Goal: Task Accomplishment & Management: Manage account settings

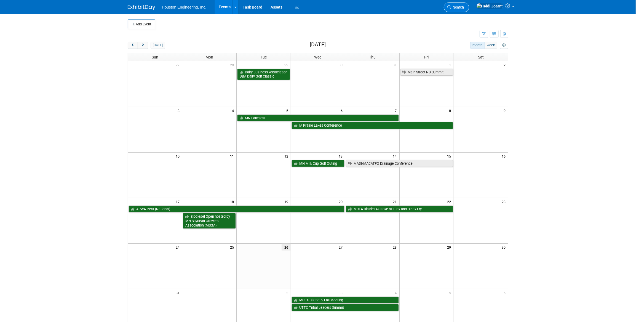
click at [464, 6] on span "Search" at bounding box center [457, 7] width 13 height 4
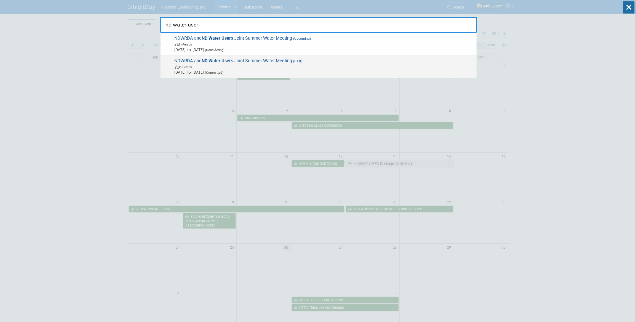
type input "nd water user"
click at [286, 63] on span "NDWRDA and ND Water User s Joint Summer Water Meeting (Past) In-Person Jul 9, 2…" at bounding box center [323, 66] width 301 height 17
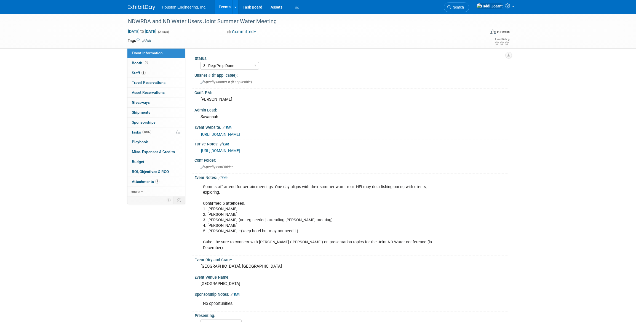
select select "3 - Reg/Prep Done"
select select "No"
select select "Water Resources"
click at [463, 10] on link "Search" at bounding box center [456, 7] width 25 height 10
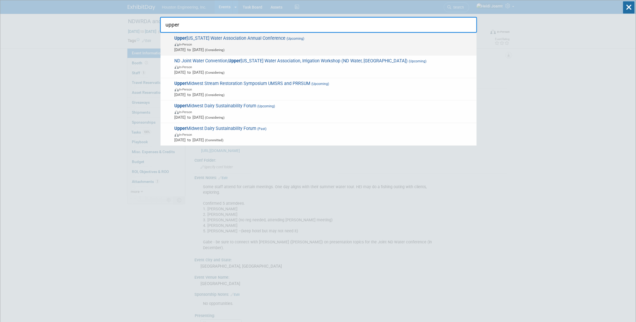
type input "upper"
click at [358, 40] on span "Upper Missouri Water Association Annual Conference (Upcoming) In-Person Oct 1, …" at bounding box center [323, 44] width 301 height 17
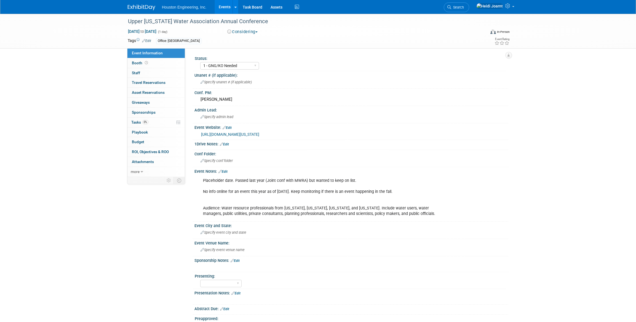
select select "1 - GNG/KO Needed"
select select "Water Resources"
click at [226, 171] on link "Edit" at bounding box center [222, 172] width 9 height 4
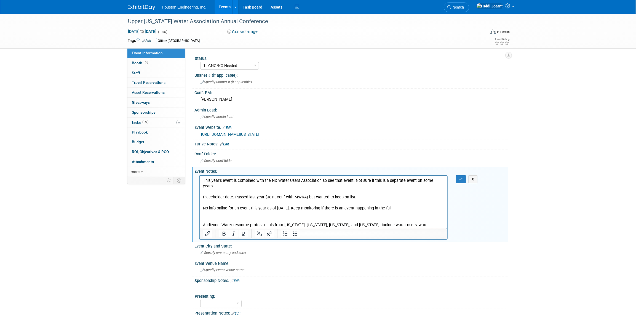
click at [350, 180] on p "This year's event is combined with the ND Water Users Association so see that e…" at bounding box center [323, 183] width 241 height 11
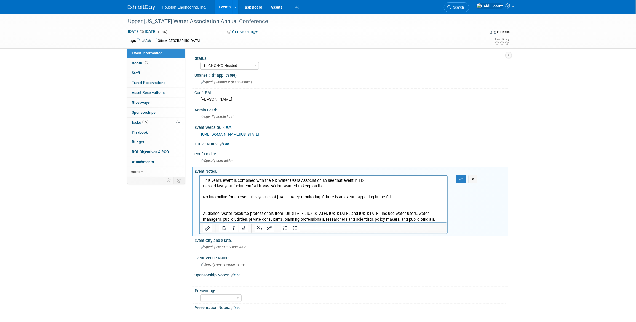
click at [234, 187] on p "Passed last year (Joint conf with MWRA) but wanted to keep on list. No info onl…" at bounding box center [323, 202] width 241 height 39
click at [296, 187] on p "Passed last year when it was a Joint conf with MWRA) but wanted to keep on list…" at bounding box center [323, 202] width 241 height 39
click at [311, 207] on p "Passed last year when it was a Joint conf with MWRA. No info online for an even…" at bounding box center [323, 202] width 241 height 39
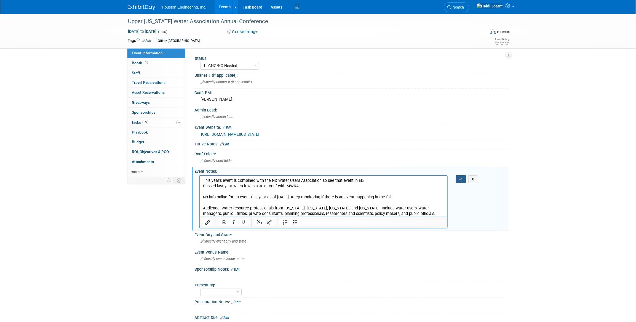
click at [463, 177] on icon "button" at bounding box center [461, 179] width 4 height 4
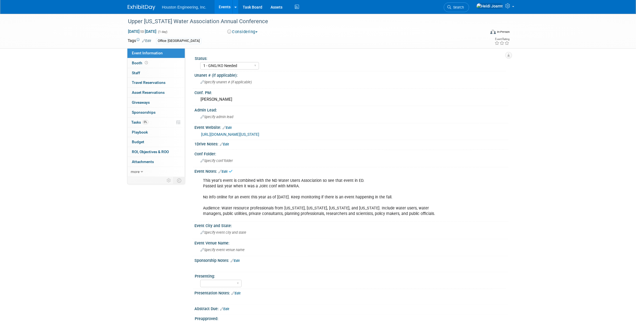
click at [251, 36] on div "Oct 1, 2025 to Oct 1, 2025 (1 day) Oct 1, 2025 to Oct 1, 2025 Considering Commi…" at bounding box center [318, 33] width 390 height 8
click at [251, 34] on button "Considering" at bounding box center [242, 32] width 34 height 6
click at [248, 58] on link "Not Going" at bounding box center [247, 56] width 44 height 8
click at [225, 171] on link "Edit" at bounding box center [222, 172] width 9 height 4
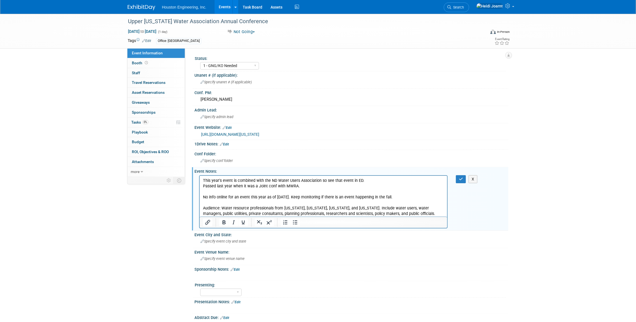
click at [321, 182] on p "This year's event is combined with the ND Water Users Association so see that e…" at bounding box center [323, 197] width 241 height 39
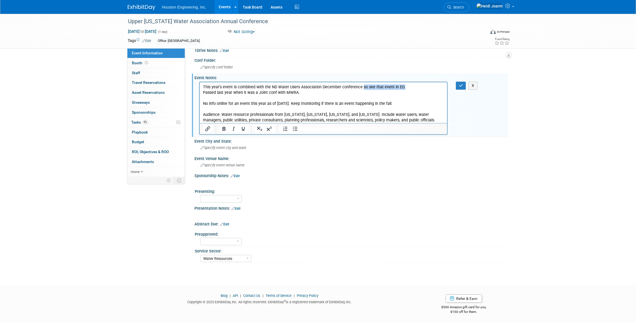
drag, startPoint x: 405, startPoint y: 86, endPoint x: 359, endPoint y: 85, distance: 45.5
click at [359, 85] on p "This year's event is combined with the ND Water Users Association December conf…" at bounding box center [323, 103] width 241 height 39
click at [464, 85] on button "button" at bounding box center [461, 86] width 10 height 8
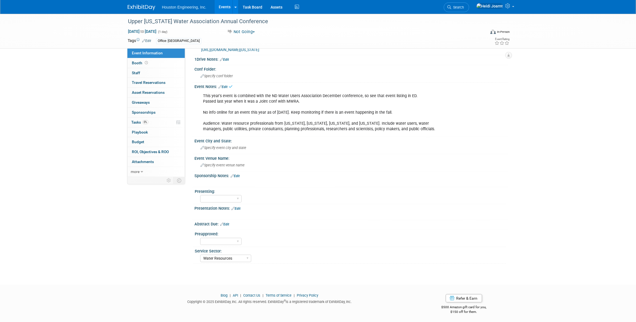
click at [229, 8] on link "Events" at bounding box center [224, 7] width 20 height 14
click at [157, 121] on link "0% Tasks 0%" at bounding box center [155, 122] width 57 height 10
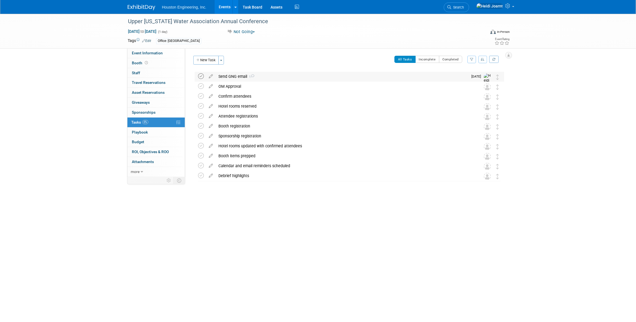
click at [201, 76] on icon at bounding box center [201, 76] width 6 height 6
click at [141, 170] on icon at bounding box center [142, 172] width 2 height 4
click at [154, 188] on link "Copy/Duplicate Event" at bounding box center [155, 192] width 57 height 10
select select "9"
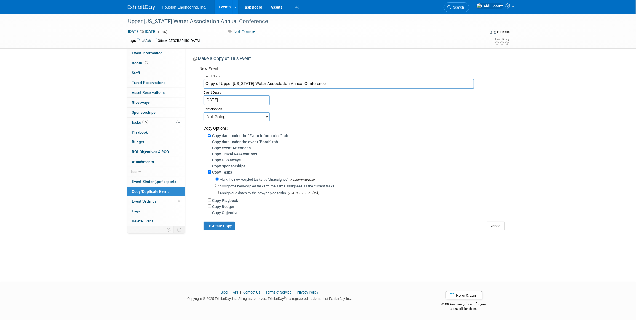
click at [257, 98] on input "Oct 1, 2025" at bounding box center [236, 100] width 66 height 10
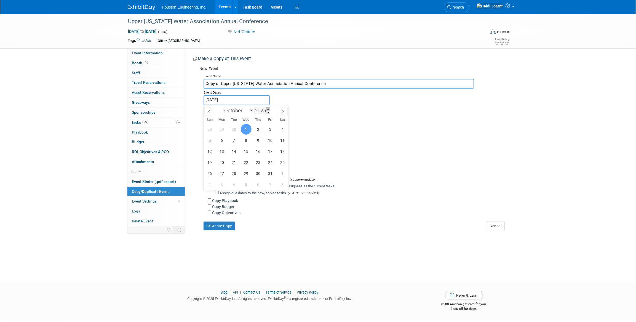
click at [269, 109] on span at bounding box center [268, 108] width 4 height 3
type input "2026"
click at [259, 128] on span "1" at bounding box center [258, 129] width 11 height 11
type input "Oct 1, 2026"
click at [259, 130] on span "1" at bounding box center [258, 129] width 11 height 11
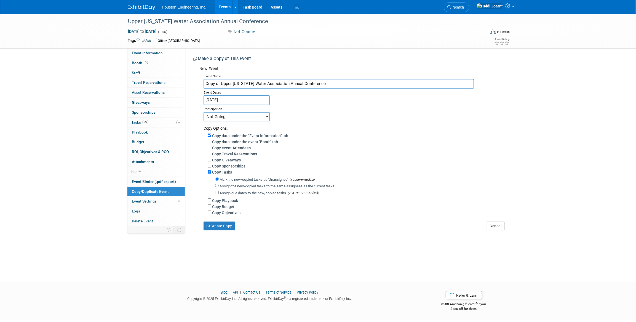
click at [235, 119] on select "Committed Considering Not Going" at bounding box center [236, 116] width 66 height 9
select select "2"
click at [203, 112] on select "Committed Considering Not Going" at bounding box center [236, 116] width 66 height 9
click at [224, 229] on button "Create Copy" at bounding box center [218, 225] width 31 height 9
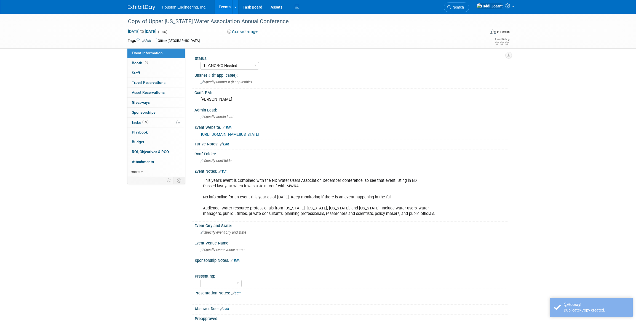
select select "1 - GNG/KO Needed"
select select "Water Resources"
click at [224, 171] on link "Edit" at bounding box center [222, 172] width 9 height 4
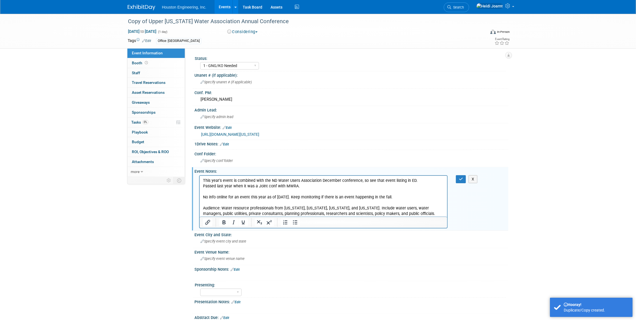
click at [206, 179] on p "This year's event is combined with the ND Water Users Association December conf…" at bounding box center [323, 197] width 241 height 39
drag, startPoint x: 420, startPoint y: 180, endPoint x: 381, endPoint y: 180, distance: 39.4
click at [381, 180] on p "Last year's event is combined with the ND Water Users Association December conf…" at bounding box center [323, 197] width 241 height 39
click at [309, 183] on p "Last year's event is combined with the ND Water Users Association December conf…" at bounding box center [323, 197] width 241 height 39
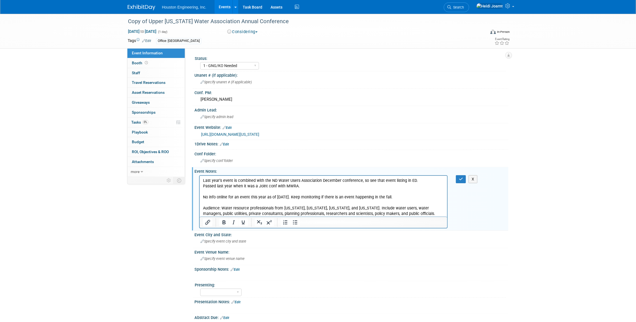
click at [207, 187] on p "Last year's event is combined with the ND Water Users Association December conf…" at bounding box center [323, 197] width 241 height 39
drag, startPoint x: 400, startPoint y: 197, endPoint x: 392, endPoint y: 372, distance: 175.2
click at [199, 197] on html "Last year's event is combined with the ND Water Users Association December conf…" at bounding box center [322, 195] width 247 height 41
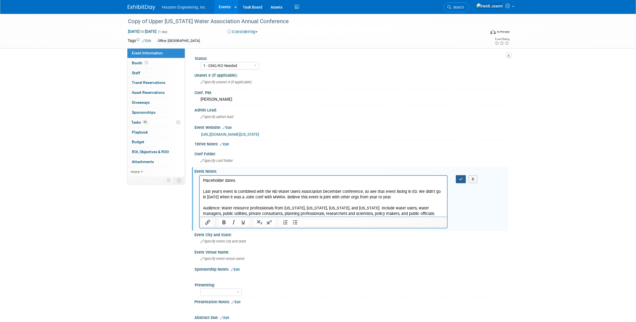
click at [459, 177] on icon "button" at bounding box center [461, 179] width 4 height 4
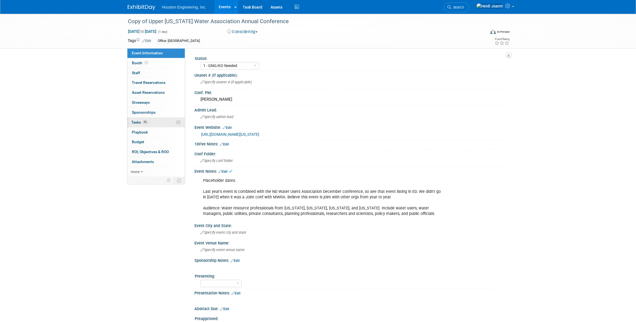
click at [148, 124] on link "0% Tasks 0%" at bounding box center [155, 122] width 57 height 10
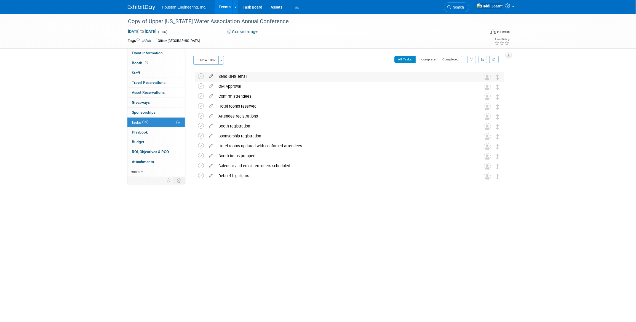
click at [211, 77] on icon at bounding box center [211, 75] width 10 height 7
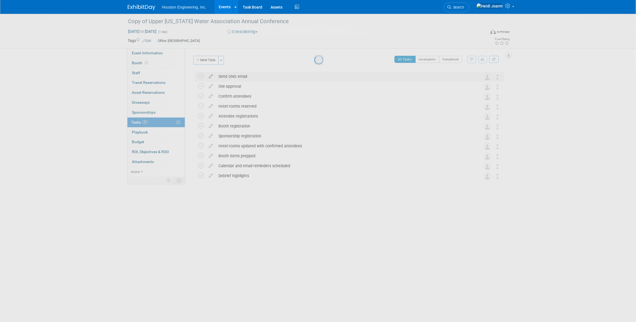
select select "7"
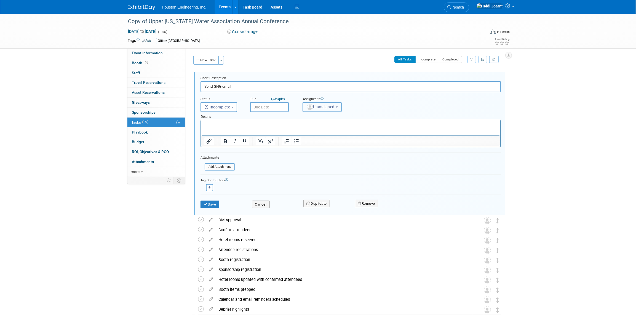
click at [316, 108] on span "Unassigned" at bounding box center [320, 106] width 28 height 4
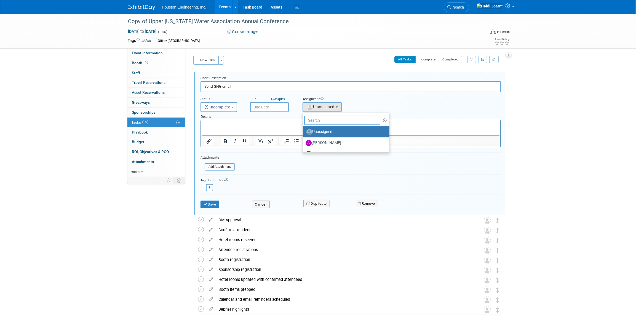
click at [323, 122] on input "text" at bounding box center [342, 119] width 76 height 9
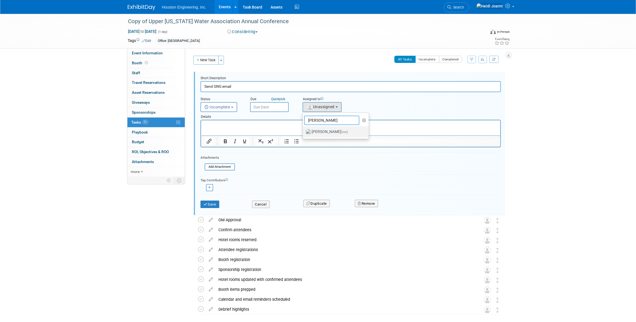
type input "heidi"
click at [355, 132] on label "Heidi Joarnt (me)" at bounding box center [334, 131] width 58 height 9
click at [303, 132] on input "Heidi Joarnt (me)" at bounding box center [302, 131] width 4 height 4
select select "6d2580fd-cc23-403a-9f47-834f17e7f51f"
click at [265, 112] on div "Details" at bounding box center [350, 116] width 300 height 8
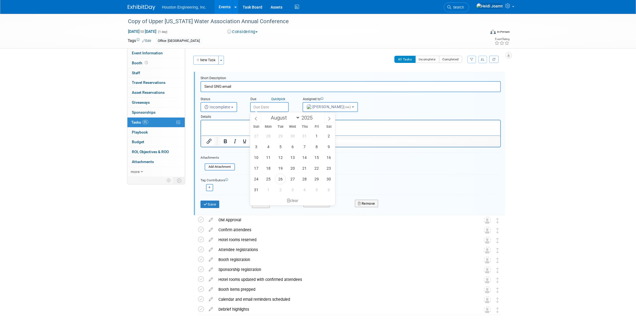
click at [267, 110] on input "text" at bounding box center [269, 107] width 39 height 10
click at [316, 117] on span at bounding box center [315, 115] width 4 height 3
type input "2026"
click at [267, 178] on span "24" at bounding box center [268, 178] width 11 height 11
type input "Aug 24, 2026"
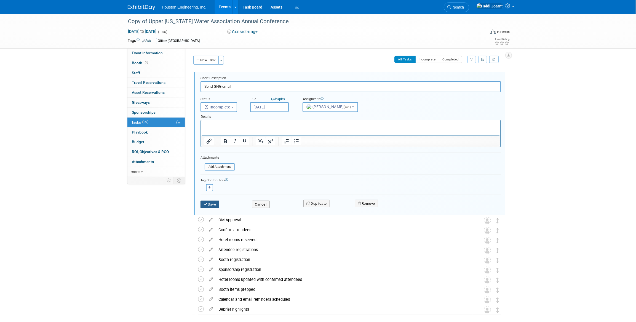
click at [213, 205] on button "Save" at bounding box center [209, 204] width 19 height 8
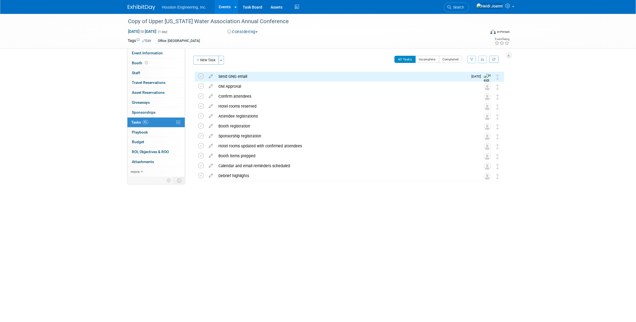
click at [223, 7] on link "Events" at bounding box center [224, 7] width 20 height 14
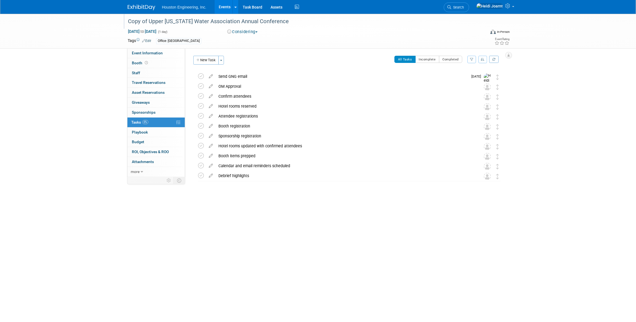
click at [150, 22] on div "Copy of Upper Missouri Water Association Annual Conference" at bounding box center [301, 22] width 351 height 10
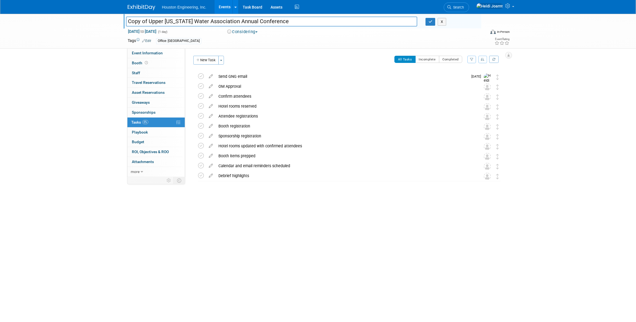
drag, startPoint x: 148, startPoint y: 22, endPoint x: 127, endPoint y: 22, distance: 21.2
click at [127, 22] on input "Copy of Upper Missouri Water Association Annual Conference" at bounding box center [271, 22] width 291 height 10
type input "Upper [US_STATE] Water Association Annual Conference"
click at [430, 23] on button "button" at bounding box center [430, 22] width 10 height 8
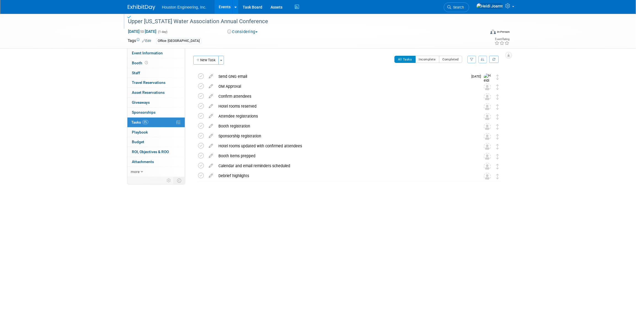
click at [227, 6] on link "Events" at bounding box center [224, 7] width 20 height 14
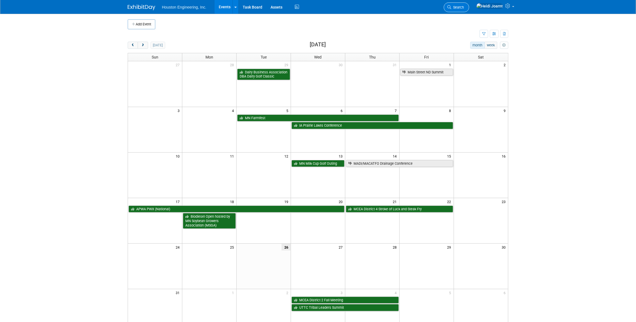
click at [469, 4] on link "Search" at bounding box center [456, 7] width 25 height 10
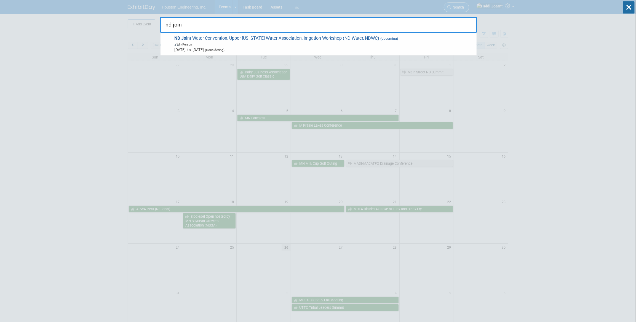
type input "nd joint"
drag, startPoint x: 196, startPoint y: 23, endPoint x: 140, endPoint y: 26, distance: 56.0
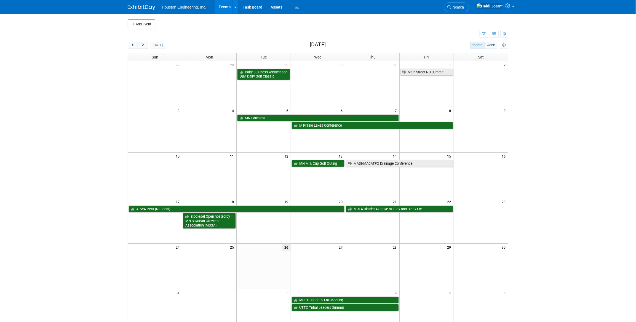
click at [140, 50] on div "today month week August 2025 Sun Mon Tue Wed Thu Fri Sat 27 28 29 30 31 1 2 Dai…" at bounding box center [318, 188] width 380 height 293
click at [141, 44] on span "next" at bounding box center [143, 46] width 4 height 4
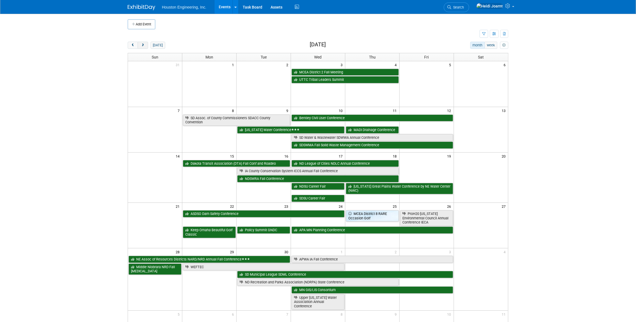
click at [143, 44] on span "next" at bounding box center [143, 46] width 4 height 4
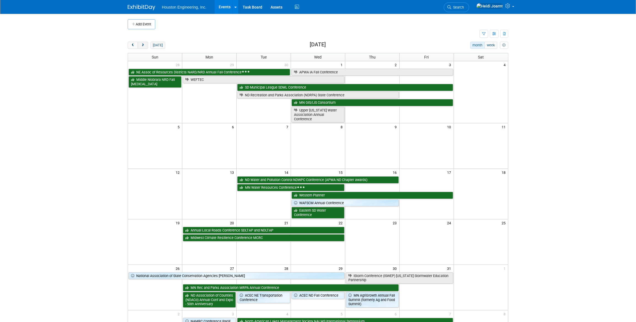
click at [143, 44] on span "next" at bounding box center [143, 46] width 4 height 4
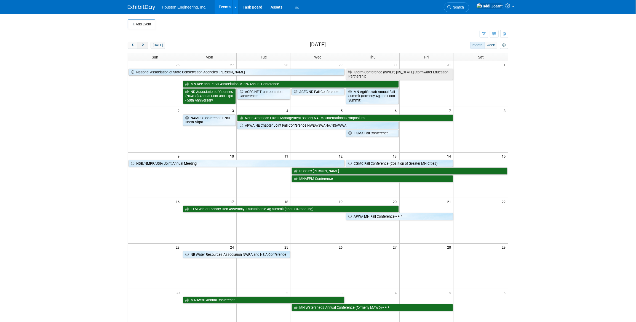
click at [143, 44] on span "next" at bounding box center [143, 46] width 4 height 4
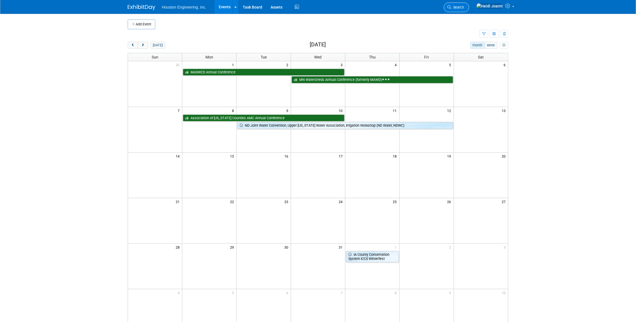
click at [469, 4] on link "Search" at bounding box center [456, 7] width 25 height 10
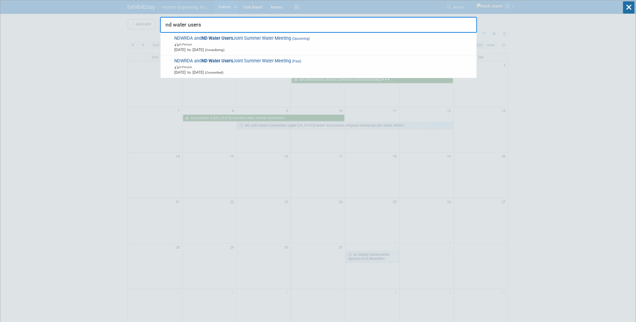
type input "nd water users"
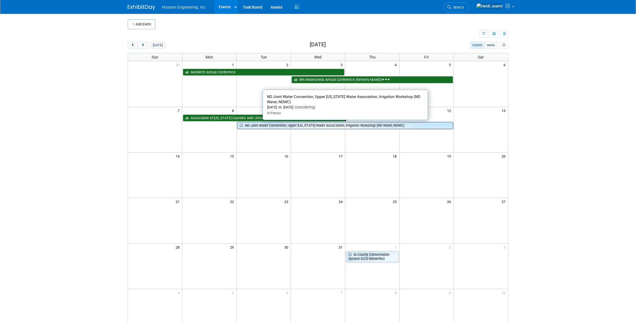
click at [284, 126] on link "ND Joint Water Convention, Upper [US_STATE] Water Association, Irrigation Works…" at bounding box center [345, 125] width 216 height 7
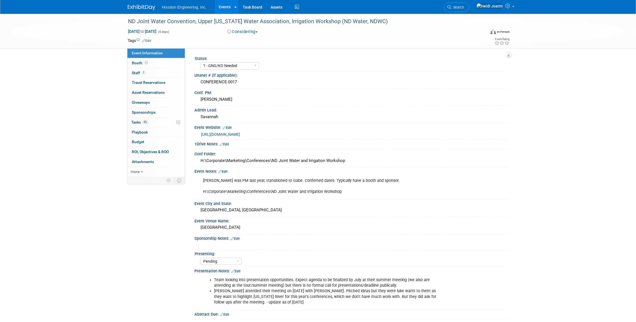
select select "1 - GNG/KO Needed"
select select "Pending"
select select "Water Resources"
click at [167, 20] on div "ND Joint Water Convention, Upper [US_STATE] Water Association, Irrigation Works…" at bounding box center [301, 22] width 351 height 10
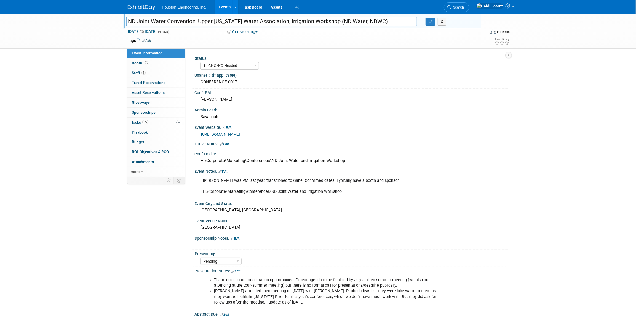
click at [184, 20] on input "ND Joint Water Convention, Upper [US_STATE] Water Association, Irrigation Works…" at bounding box center [271, 22] width 291 height 10
type input "ND Joint Water Users, Irrigation Workshop (ND Water, NDWC) + Upper [US_STATE] W…"
click at [427, 23] on button "button" at bounding box center [430, 22] width 10 height 8
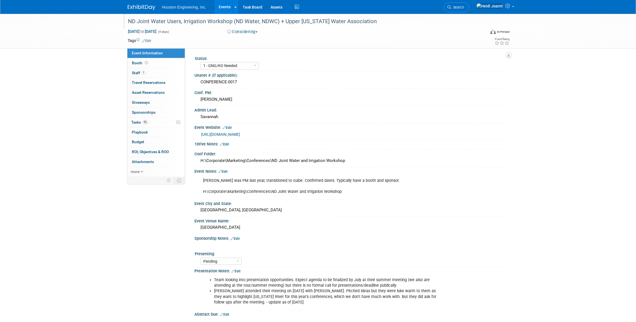
click at [345, 190] on div "Mike Opat was PM last year, transitioned to Gabe. Confirmed dates. Typically ha…" at bounding box center [323, 186] width 248 height 22
click at [225, 171] on link "Edit" at bounding box center [222, 172] width 9 height 4
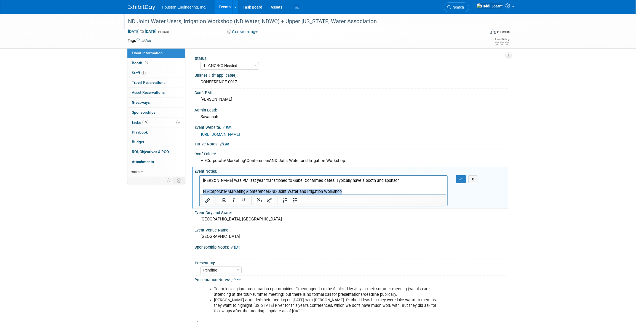
drag, startPoint x: 350, startPoint y: 191, endPoint x: 180, endPoint y: 190, distance: 169.8
click at [199, 190] on html "Mike Opat was PM last year, transitioned to Gabe. Confirmed dates. Typically ha…" at bounding box center [322, 184] width 247 height 19
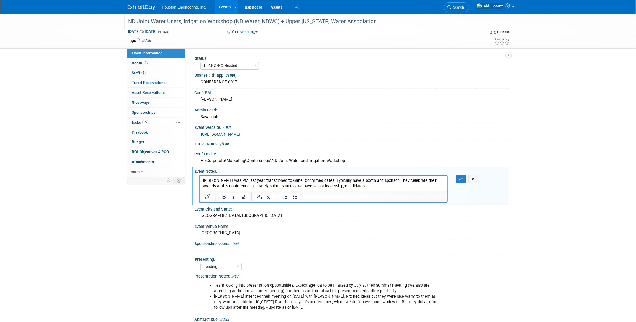
click at [229, 186] on p "Mike Opat was PM last year, transitioned to Gabe. Confirmed dates. Typically ha…" at bounding box center [323, 183] width 241 height 11
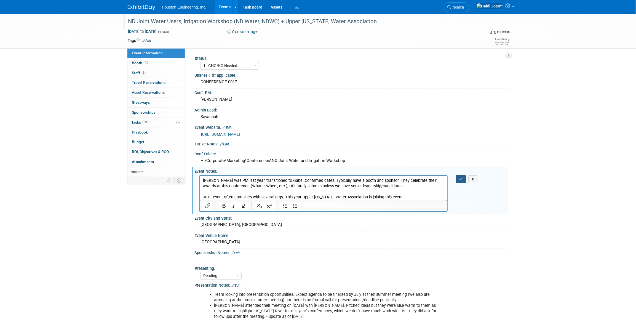
click at [458, 178] on button "button" at bounding box center [461, 179] width 10 height 8
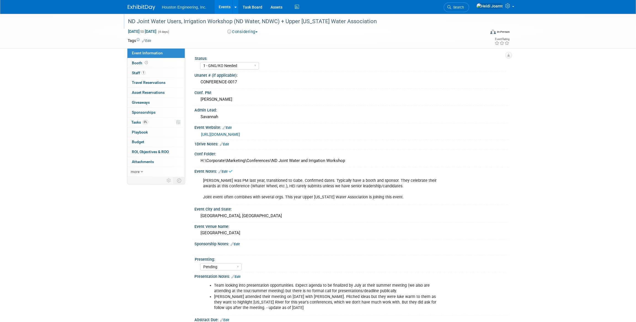
click at [240, 133] on link "https://ndwater.org/events/2025waterconvention/" at bounding box center [220, 134] width 39 height 4
click at [105, 218] on div "ND Joint Water Users, Irrigation Workshop (ND Water, NDWC) + Upper Missouri Wat…" at bounding box center [318, 192] width 636 height 356
click at [156, 76] on link "1 Staff 1" at bounding box center [155, 73] width 57 height 10
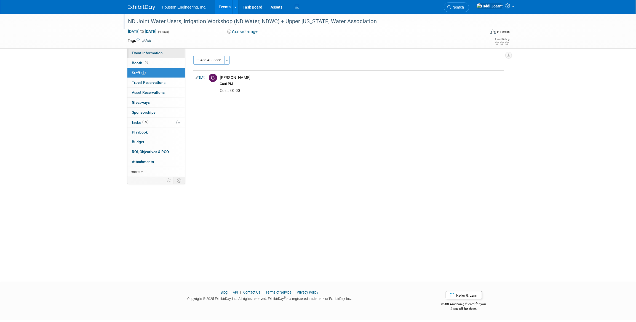
click at [157, 50] on link "Event Information" at bounding box center [155, 53] width 57 height 10
select select "1 - GNG/KO Needed"
select select "Pending"
select select "Water Resources"
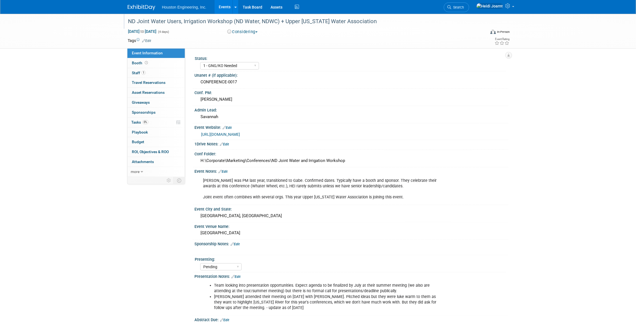
click at [149, 39] on link "Edit" at bounding box center [146, 41] width 9 height 4
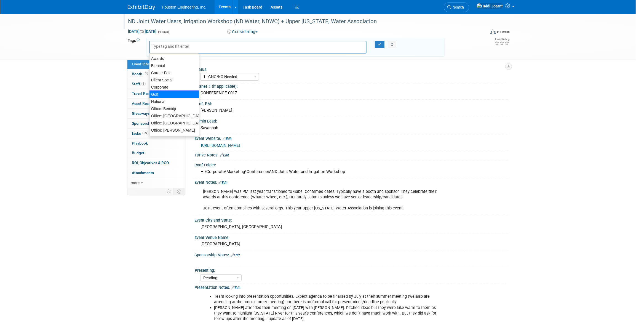
scroll to position [25, 0]
click at [175, 119] on div "Office: Fargo" at bounding box center [174, 120] width 50 height 8
type input "Office: Fargo"
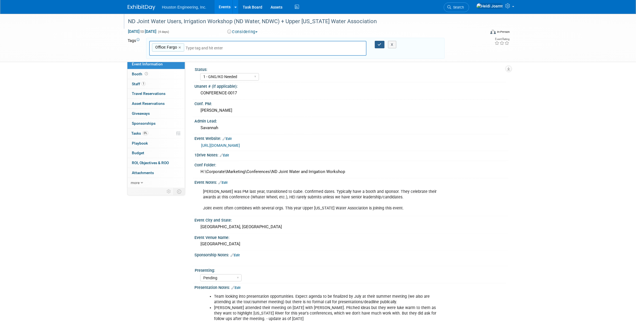
click at [380, 43] on icon "button" at bounding box center [380, 45] width 4 height 4
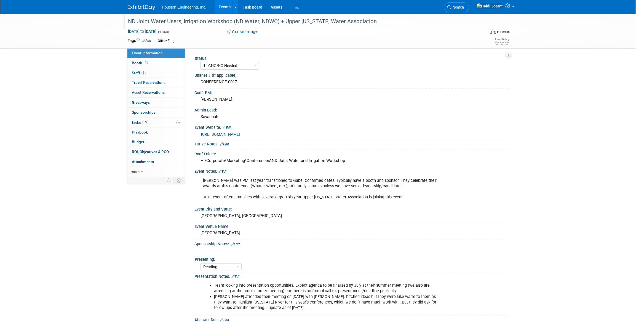
click at [149, 41] on link "Edit" at bounding box center [146, 41] width 9 height 4
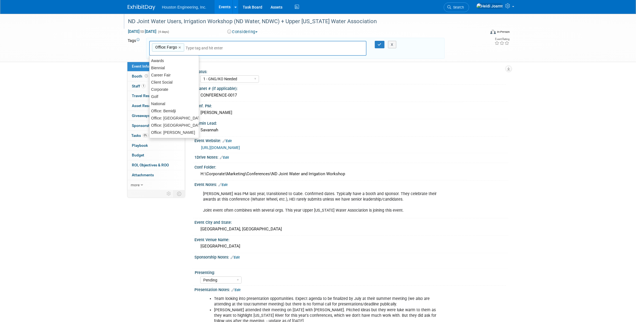
click at [197, 48] on input "text" at bounding box center [208, 48] width 44 height 6
type input "offi"
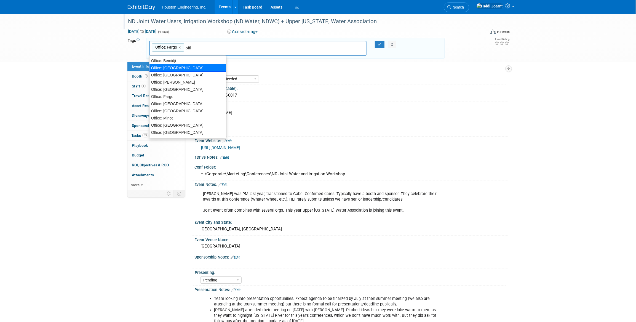
click at [179, 66] on div "Office: Bismarck" at bounding box center [187, 68] width 77 height 8
type input "Office: Fargo, Office: Bismarck"
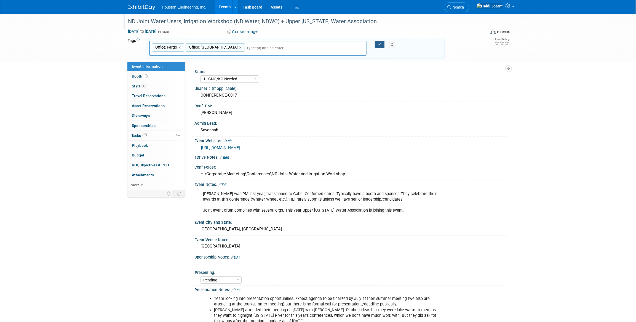
click at [381, 44] on icon "button" at bounding box center [380, 45] width 4 height 4
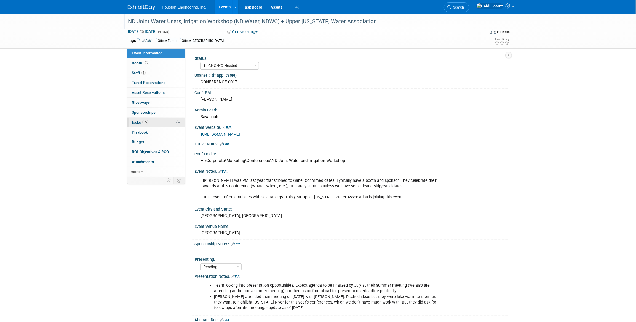
click at [150, 121] on link "0% Tasks 0%" at bounding box center [155, 122] width 57 height 10
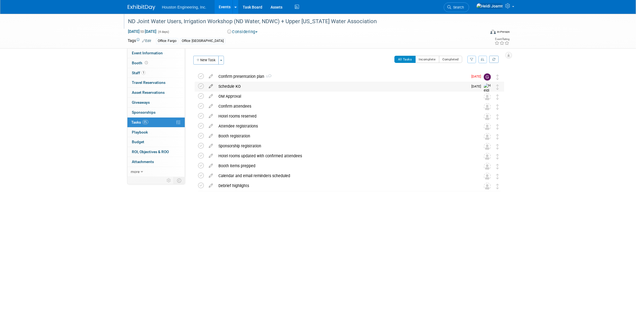
click at [211, 87] on icon at bounding box center [211, 85] width 10 height 7
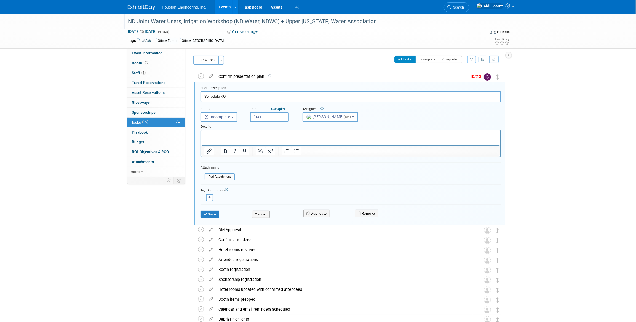
scroll to position [1, 0]
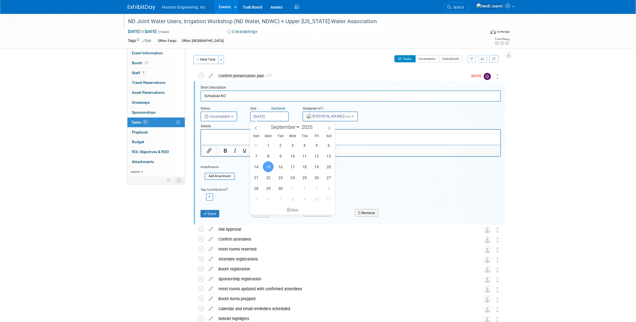
click at [275, 113] on input "Sep 15, 2025" at bounding box center [269, 116] width 39 height 10
click at [317, 148] on span "5" at bounding box center [316, 145] width 11 height 11
type input "Sep 5, 2025"
click at [208, 212] on button "Save" at bounding box center [209, 214] width 19 height 8
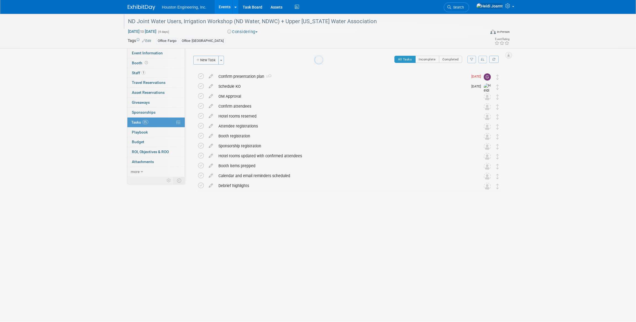
scroll to position [0, 0]
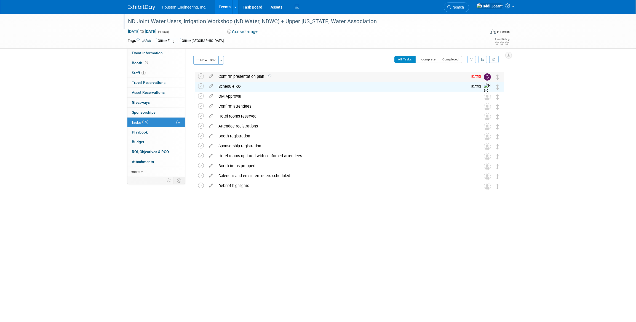
click at [298, 76] on div "Confirm presentation plan 1" at bounding box center [342, 76] width 252 height 9
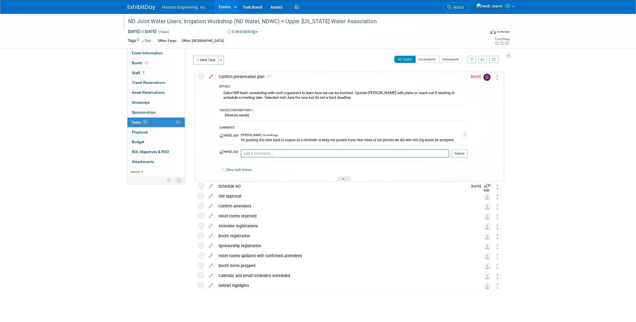
click at [211, 77] on icon at bounding box center [211, 75] width 10 height 7
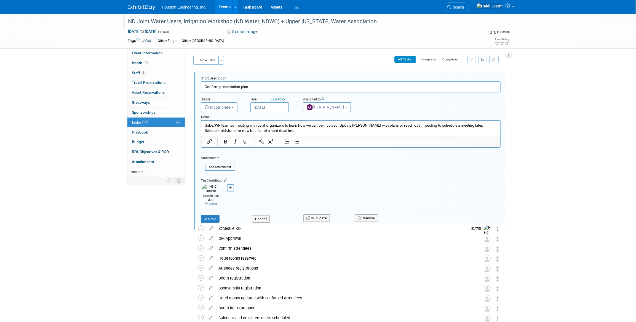
click at [275, 108] on input "Aug 18, 2025" at bounding box center [269, 107] width 39 height 10
click at [331, 121] on span at bounding box center [329, 118] width 10 height 9
select select "8"
click at [318, 158] on span "19" at bounding box center [316, 157] width 11 height 11
type input "Sep 19, 2025"
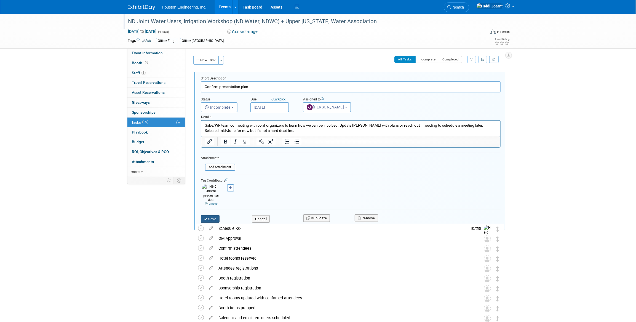
click at [219, 215] on button "Save" at bounding box center [210, 219] width 19 height 8
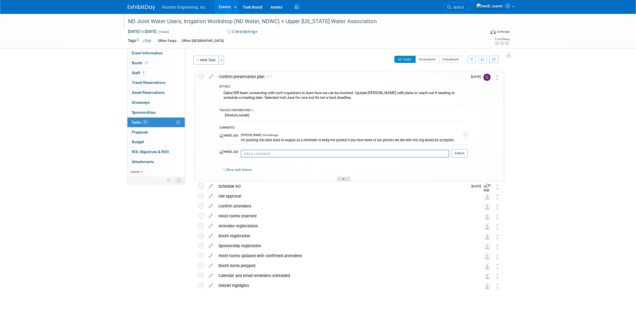
click at [348, 179] on div at bounding box center [344, 178] width 14 height 5
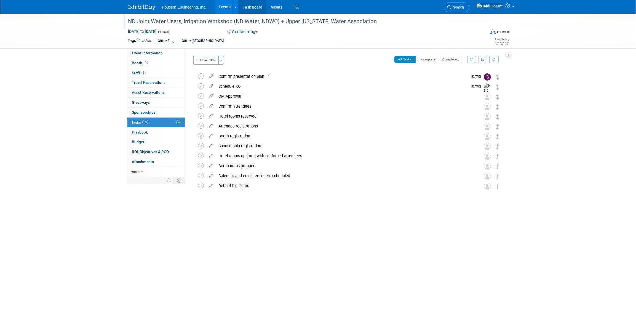
click at [253, 3] on link "Task Board" at bounding box center [252, 7] width 28 height 14
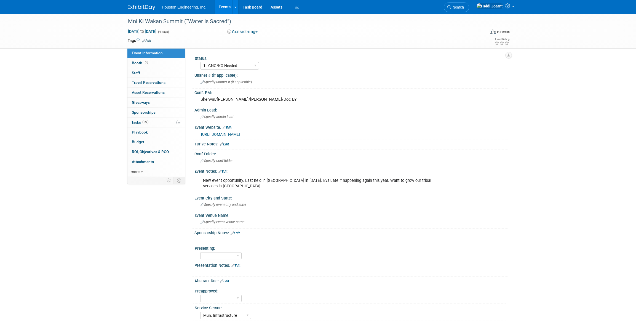
select select "1 - GNG/KO Needed"
select select "Mun. Infrastructure"
click at [232, 134] on link "[URL][DOMAIN_NAME]" at bounding box center [220, 134] width 39 height 4
click at [240, 134] on link "[URL][DOMAIN_NAME]" at bounding box center [220, 134] width 39 height 4
click at [156, 123] on link "0% Tasks 0%" at bounding box center [155, 122] width 57 height 10
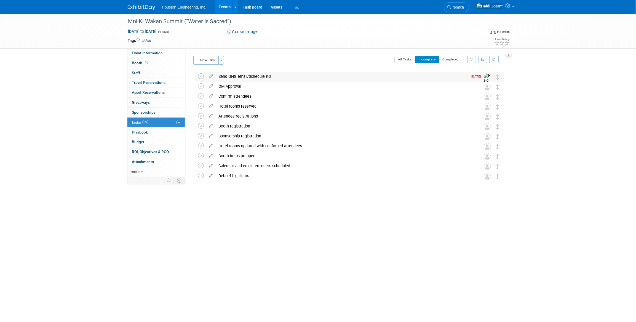
click at [240, 77] on div "Send GNG email/Schedule KO" at bounding box center [342, 76] width 252 height 9
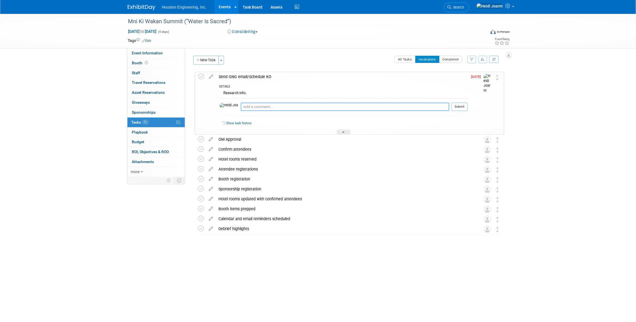
click at [277, 108] on textarea at bounding box center [345, 107] width 208 height 8
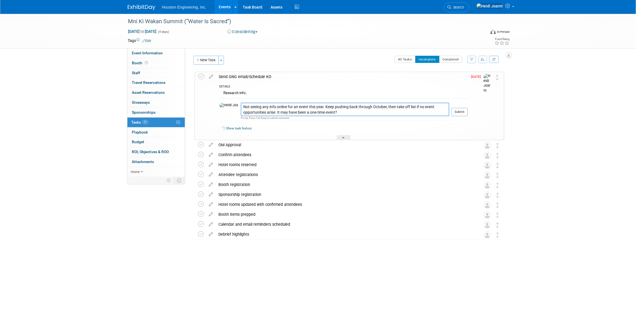
click at [273, 112] on textarea "Not seeing any info online for an event this year. Keep pushing back through Oc…" at bounding box center [345, 110] width 208 height 14
type textarea "Not seeing any info online for an event this year. Keep pushing back through Oc…"
click at [460, 114] on button "Submit" at bounding box center [459, 112] width 16 height 8
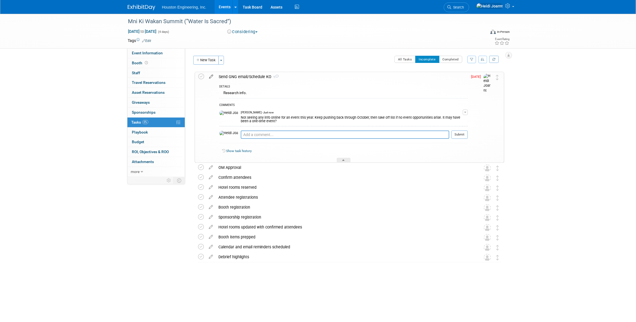
click at [212, 76] on icon at bounding box center [211, 75] width 10 height 7
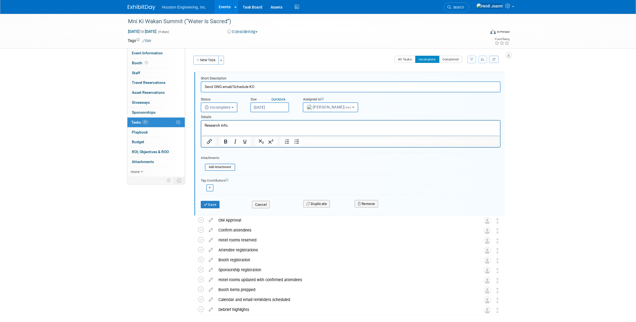
click at [274, 105] on input "[DATE]" at bounding box center [269, 107] width 39 height 10
click at [329, 120] on icon at bounding box center [329, 119] width 4 height 4
select select "8"
click at [314, 157] on span "19" at bounding box center [316, 157] width 11 height 11
type input "[DATE]"
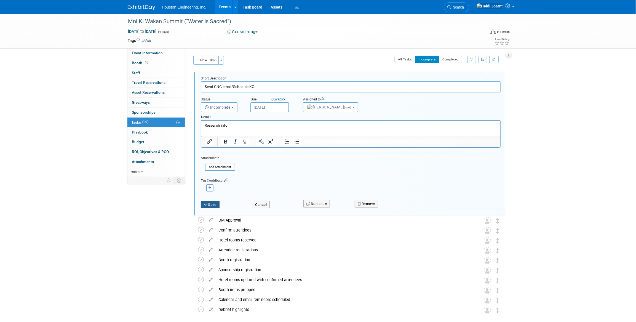
click at [215, 201] on button "Save" at bounding box center [210, 205] width 19 height 8
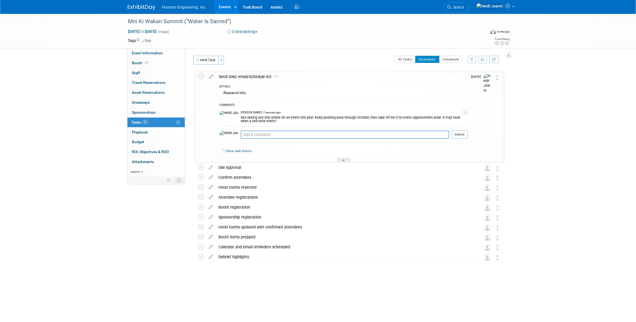
click at [227, 4] on link "Events" at bounding box center [224, 7] width 20 height 14
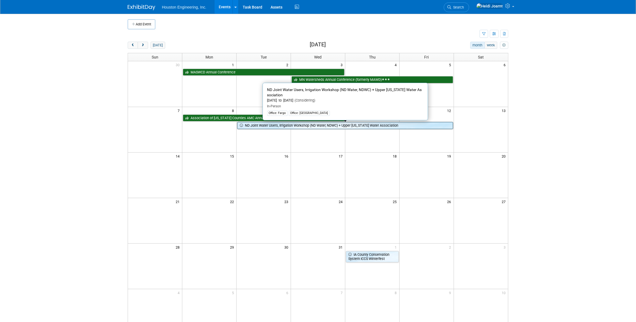
click at [330, 126] on link "ND Joint Water Users, Irrigation Workshop (ND Water, NDWC) + Upper [US_STATE] W…" at bounding box center [345, 125] width 216 height 7
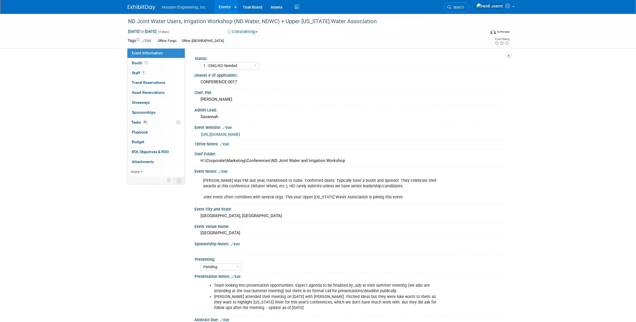
select select "1 - GNG/KO Needed"
select select "Pending"
select select "Water Resources"
click at [243, 19] on div "ND Joint Water Users, Irrigation Workshop (ND Water, NDWC) + Upper Missouri Wat…" at bounding box center [301, 22] width 351 height 10
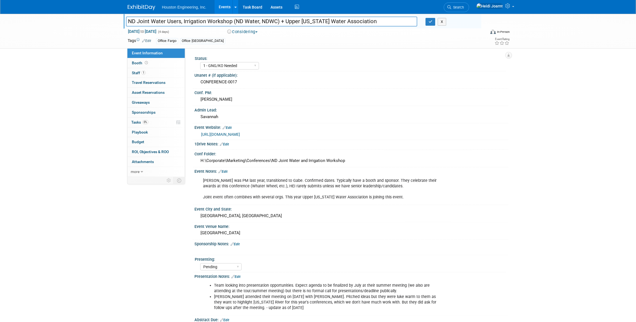
drag, startPoint x: 279, startPoint y: 21, endPoint x: 233, endPoint y: 22, distance: 46.0
click at [233, 22] on input "ND Joint Water Users, Irrigation Workshop (ND Water, NDWC) + Upper Missouri Wat…" at bounding box center [271, 22] width 291 height 10
type input "ND Joint Water Users, Irrigation Workshop + Upper [US_STATE] Water Association …"
click at [427, 23] on button "button" at bounding box center [430, 22] width 10 height 8
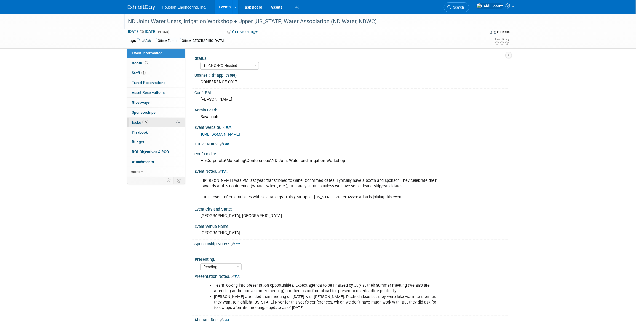
click at [160, 126] on link "0% Tasks 0%" at bounding box center [155, 122] width 57 height 10
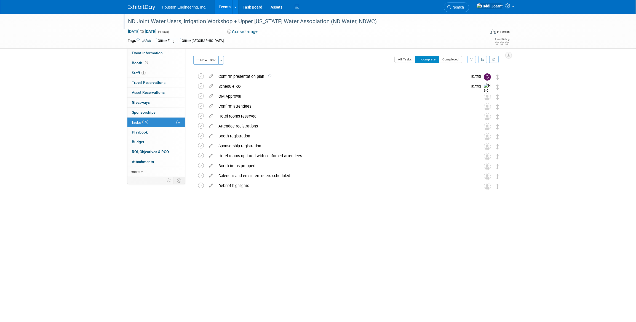
click at [226, 6] on link "Events" at bounding box center [224, 7] width 20 height 14
click at [149, 42] on link "Edit" at bounding box center [146, 41] width 9 height 4
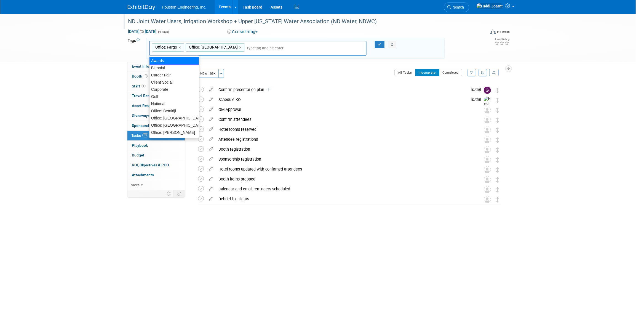
click at [171, 63] on div "Awards" at bounding box center [174, 61] width 50 height 8
type input "Office: Fargo, Office: Bismarck, Awards"
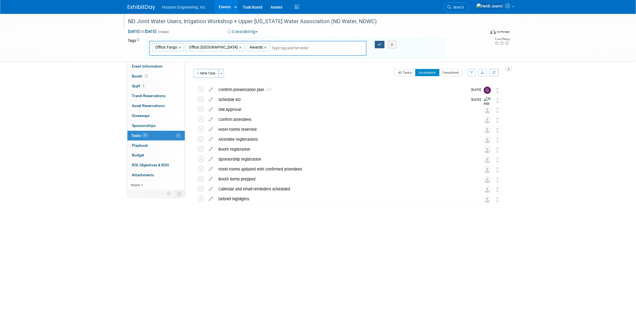
click at [380, 44] on icon "button" at bounding box center [380, 45] width 4 height 4
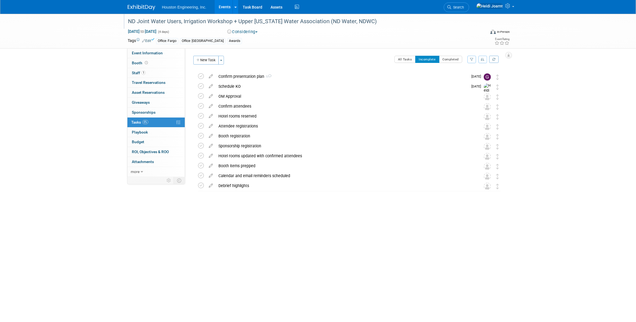
click at [223, 8] on link "Events" at bounding box center [224, 7] width 20 height 14
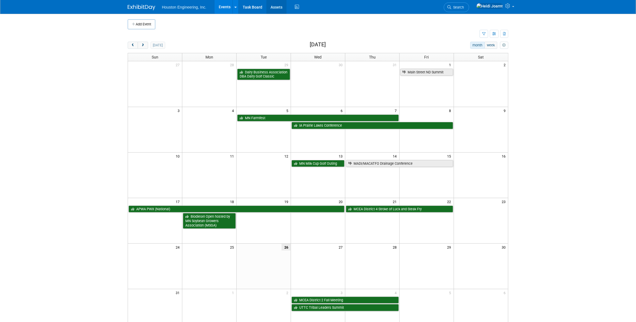
click at [274, 7] on link "Assets" at bounding box center [276, 7] width 20 height 14
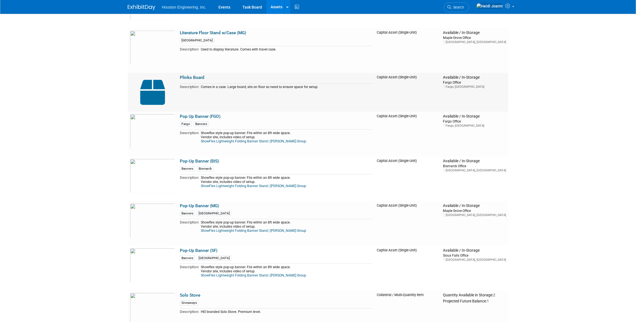
scroll to position [1391, 0]
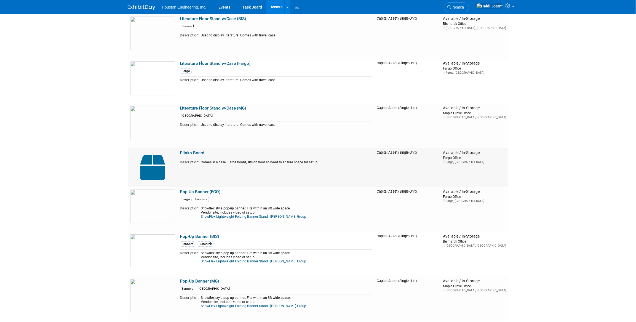
click at [194, 151] on link "Plinko Board" at bounding box center [192, 152] width 25 height 5
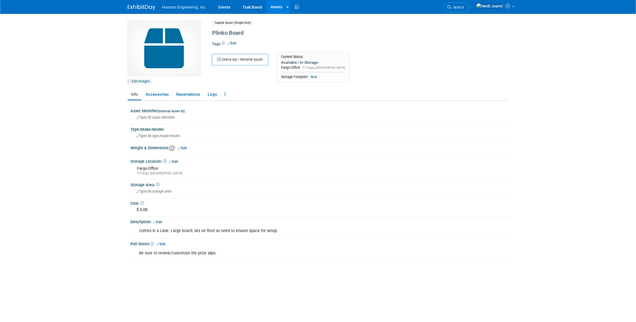
click at [143, 82] on link "Edit Images" at bounding box center [140, 81] width 25 height 7
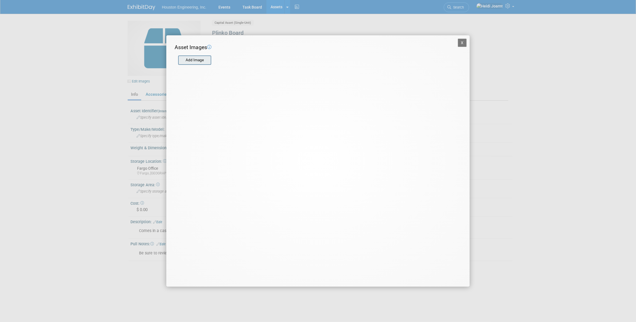
click at [198, 59] on input "file" at bounding box center [178, 60] width 66 height 8
click at [211, 47] on icon at bounding box center [209, 47] width 4 height 4
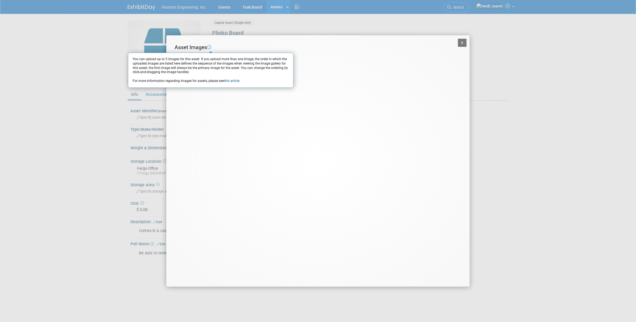
click at [249, 48] on div "Asset Images You can upload up to 5 images for this asset. If you upload more t…" at bounding box center [314, 48] width 280 height 8
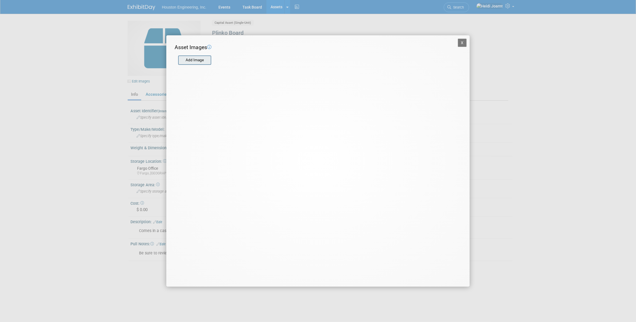
click at [198, 60] on input "file" at bounding box center [178, 60] width 66 height 8
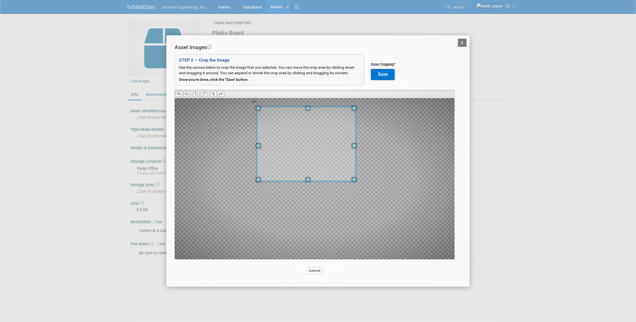
click at [313, 142] on span at bounding box center [306, 144] width 99 height 75
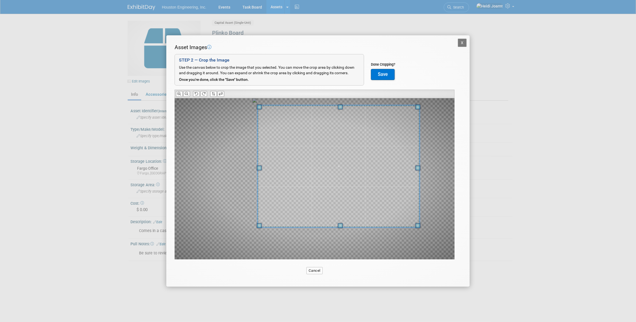
click at [418, 257] on div at bounding box center [314, 178] width 280 height 161
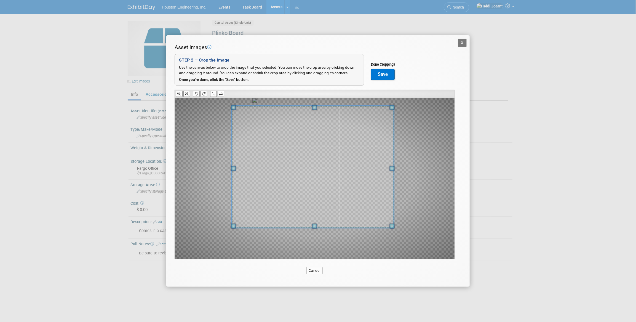
click at [334, 154] on span at bounding box center [313, 167] width 162 height 122
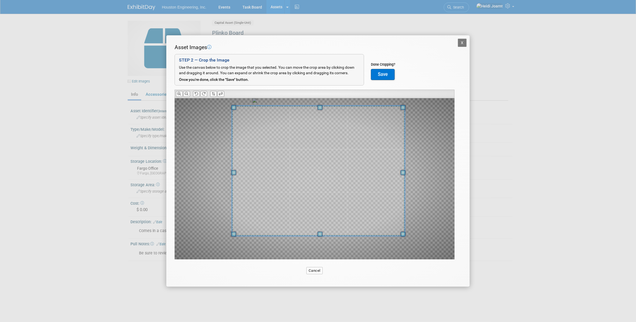
click at [401, 232] on span at bounding box center [403, 234] width 5 height 5
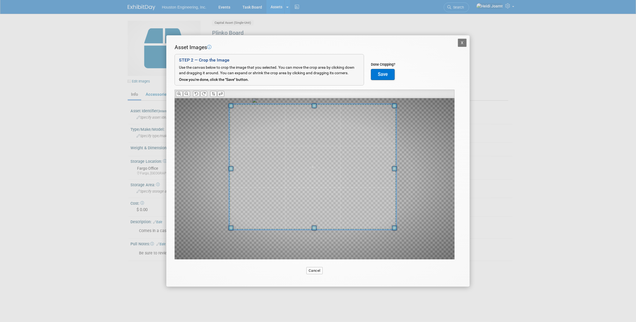
click at [364, 211] on span at bounding box center [312, 166] width 167 height 125
click at [377, 75] on button "Save" at bounding box center [383, 74] width 24 height 11
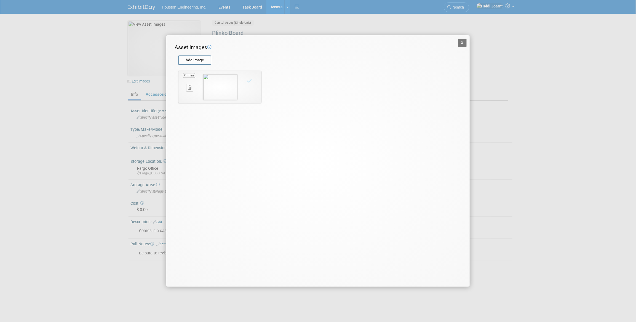
click at [460, 42] on button "X" at bounding box center [462, 43] width 9 height 8
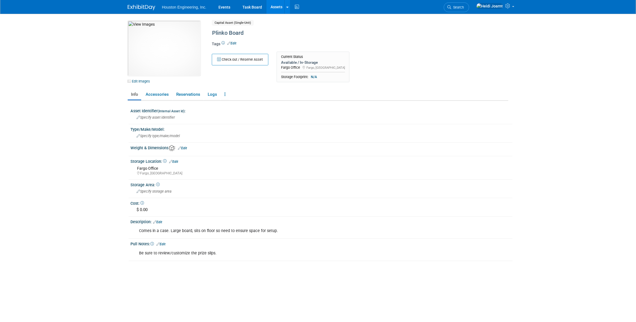
click at [281, 6] on link "Assets" at bounding box center [276, 7] width 20 height 14
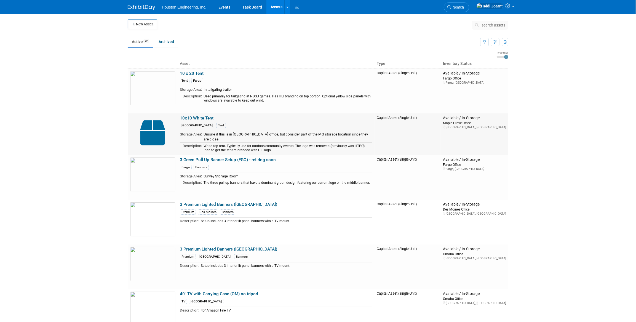
click at [198, 117] on link "10x10 White Tent" at bounding box center [197, 117] width 34 height 5
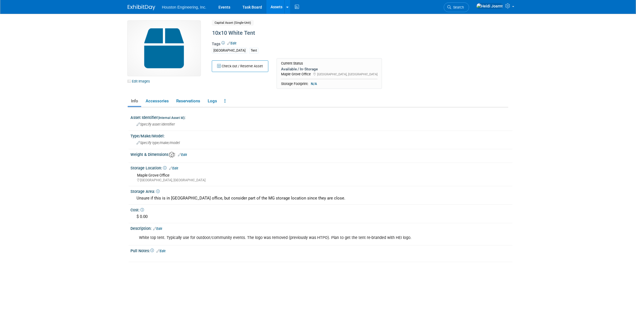
click at [231, 41] on span "Edit" at bounding box center [230, 43] width 11 height 5
click at [233, 42] on link "Edit" at bounding box center [231, 43] width 9 height 4
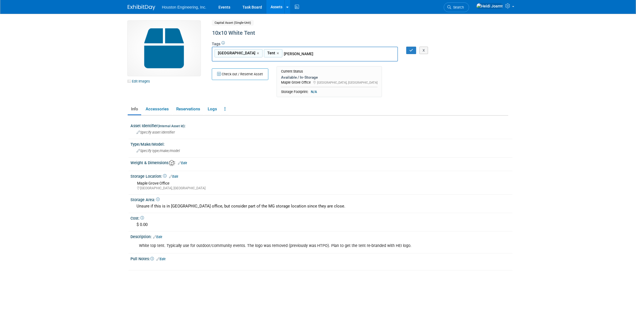
type input "Eden Prairie"
type input "Maple Grove, Tent, Eden Prairie"
click at [413, 52] on div "X" at bounding box center [424, 51] width 22 height 8
click at [413, 49] on button "button" at bounding box center [411, 51] width 10 height 8
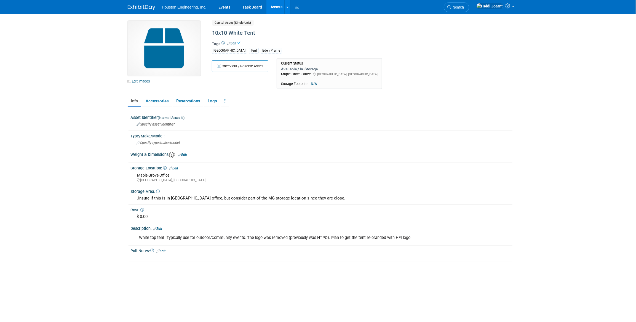
click at [275, 7] on link "Assets" at bounding box center [276, 7] width 20 height 14
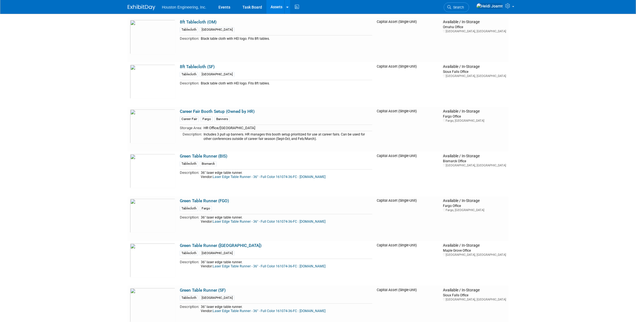
scroll to position [952, 0]
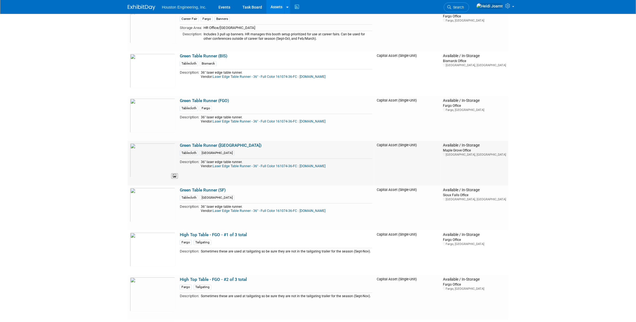
click at [146, 156] on img at bounding box center [152, 160] width 45 height 34
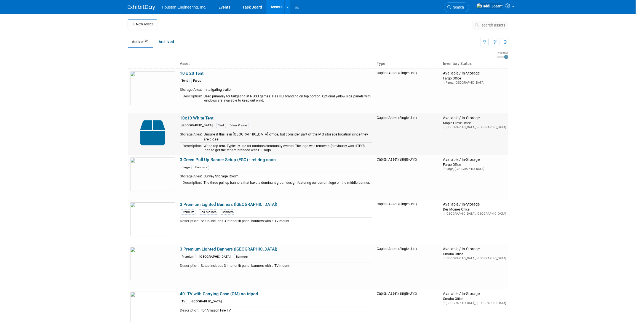
click at [201, 118] on link "10x10 White Tent" at bounding box center [197, 117] width 34 height 5
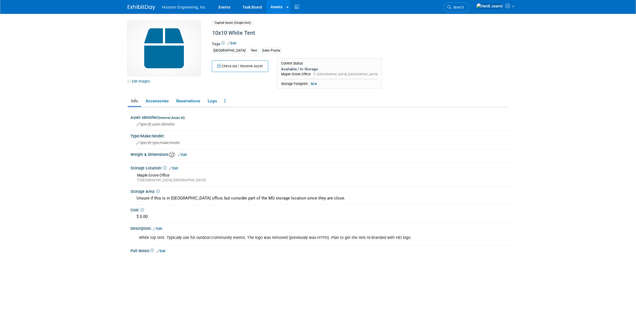
click at [236, 43] on link "Edit" at bounding box center [231, 43] width 9 height 4
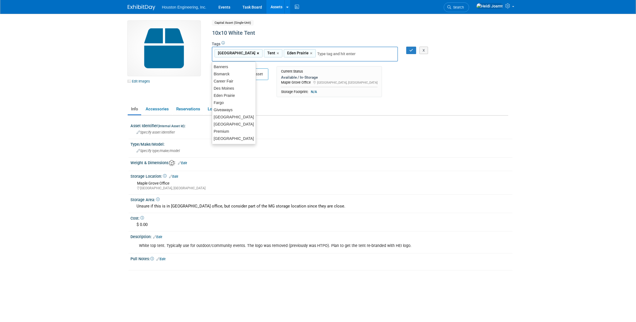
click at [257, 52] on link "×" at bounding box center [259, 53] width 4 height 6
type input "Tent, Eden Prairie"
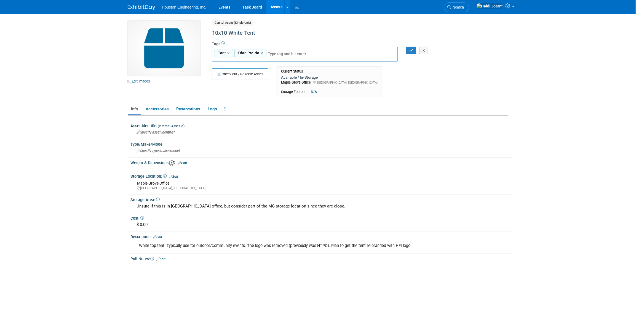
click at [398, 100] on div "Edit Images Capital Asset (Single-Unit) Shared 10x10 White Tent Asset Name 10x1…" at bounding box center [318, 168] width 380 height 294
click at [408, 51] on button "button" at bounding box center [411, 51] width 10 height 8
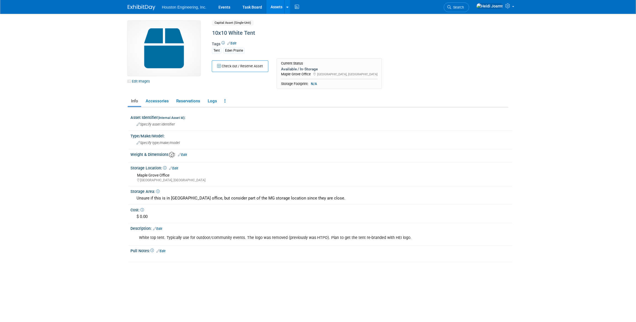
click at [174, 167] on link "Edit" at bounding box center [173, 168] width 9 height 4
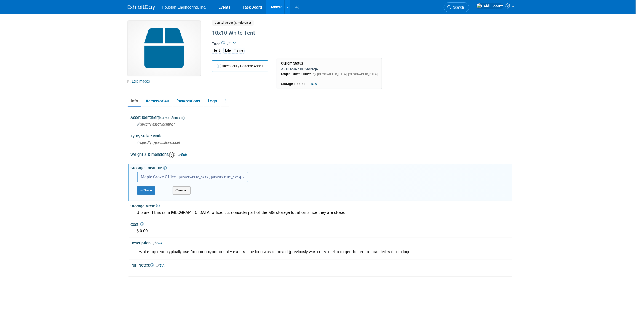
click at [172, 177] on span "Maple Grove Office Maple Grove, MN" at bounding box center [191, 176] width 100 height 4
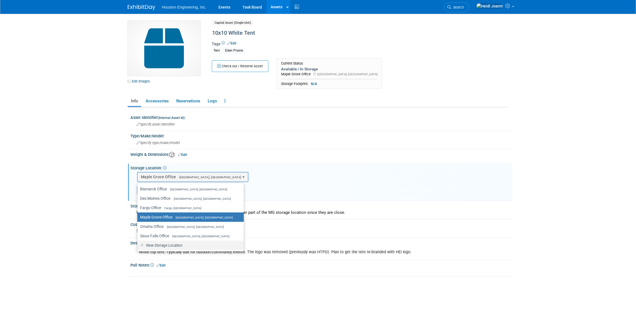
click at [173, 243] on span "New Storage Location" at bounding box center [163, 245] width 37 height 4
click at [138, 243] on input "New Storage Location" at bounding box center [137, 245] width 4 height 4
select select "0"
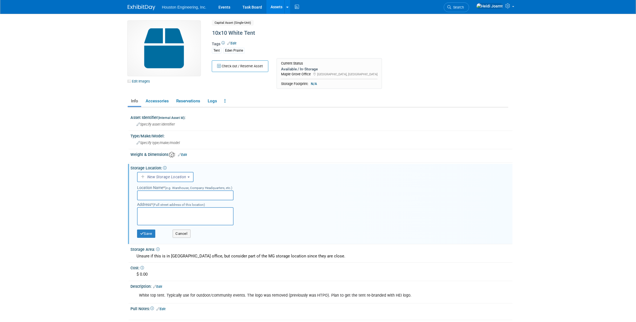
click at [171, 194] on input "text" at bounding box center [185, 195] width 96 height 10
type input "Eden Prairie Office"
click at [147, 233] on button "Save" at bounding box center [146, 233] width 18 height 8
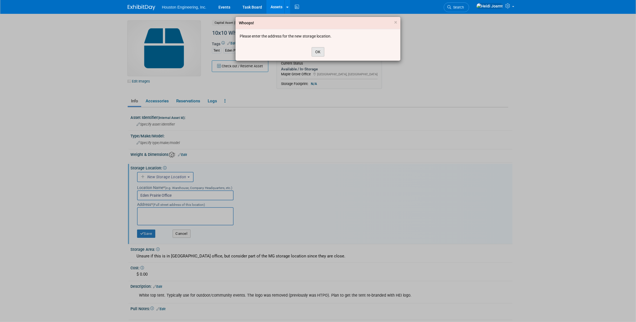
click at [317, 49] on button "OK" at bounding box center [317, 51] width 13 height 9
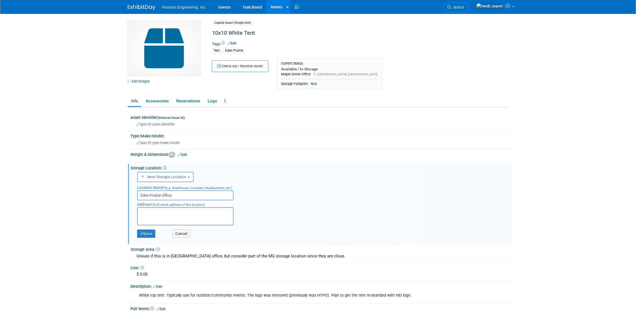
click at [167, 213] on textarea at bounding box center [185, 216] width 96 height 18
paste textarea "7510 Market Place Drive Suite 101 Eden Prairie, MN 55344"
type textarea "7510 Market Place Drive Suite 101 Eden Prairie, MN 55344"
click at [98, 219] on body "Houston Engineering, Inc. Events Task Board Assets New Asset" at bounding box center [318, 161] width 636 height 322
click at [147, 233] on button "Save" at bounding box center [146, 233] width 18 height 8
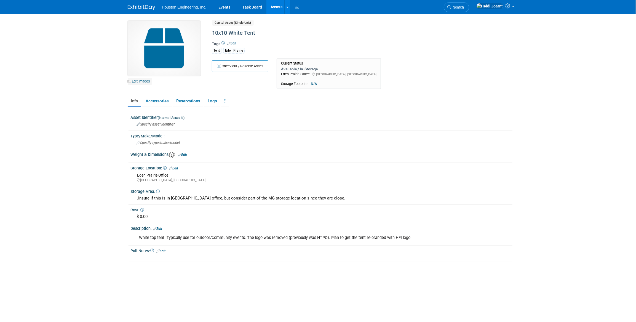
click at [139, 83] on link "Edit Images" at bounding box center [140, 81] width 25 height 7
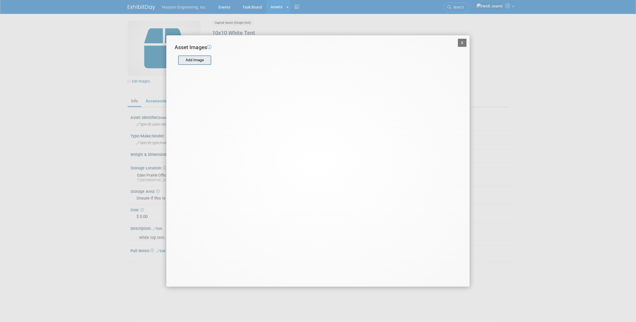
click at [200, 63] on input "file" at bounding box center [178, 60] width 66 height 8
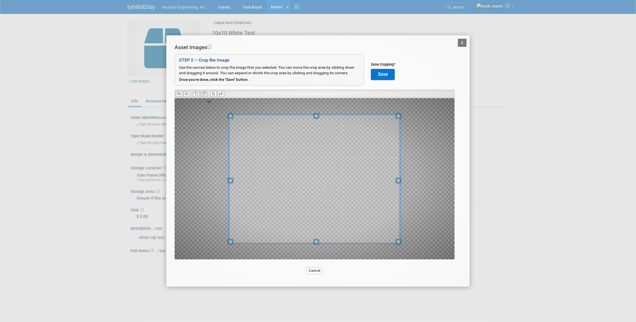
click at [205, 93] on icon at bounding box center [204, 94] width 4 height 4
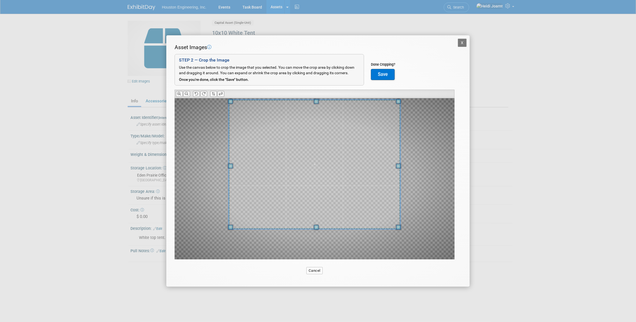
click at [349, 190] on span at bounding box center [314, 164] width 171 height 129
click at [389, 75] on button "Save" at bounding box center [383, 74] width 24 height 11
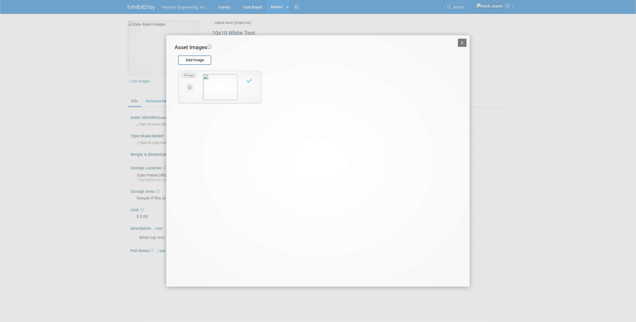
click at [463, 42] on button "X" at bounding box center [462, 43] width 9 height 8
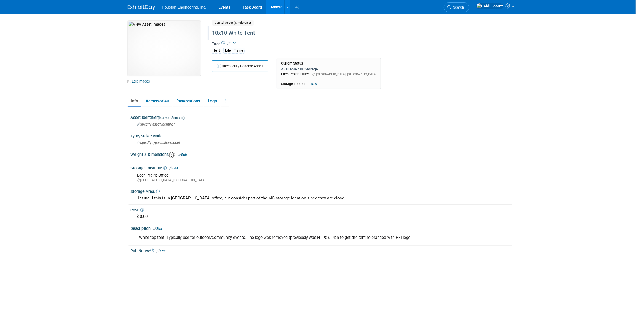
click at [256, 33] on div "10x10 White Tent" at bounding box center [336, 33] width 252 height 10
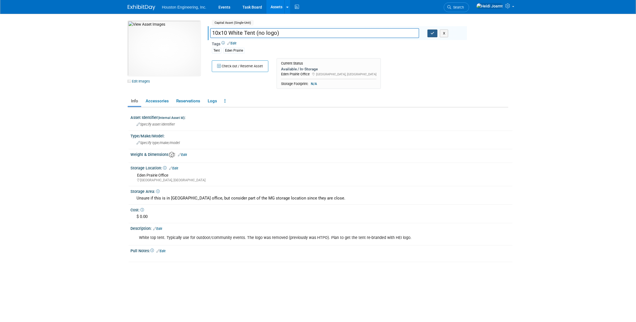
type input "10x10 White Tent (no logo)"
click at [432, 35] on button "button" at bounding box center [432, 33] width 10 height 8
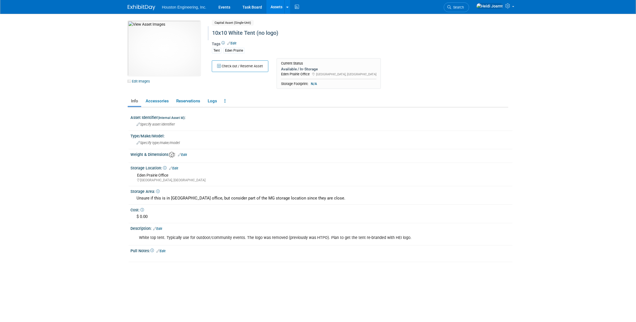
click at [263, 30] on div "10x10 White Tent (no logo)" at bounding box center [336, 33] width 252 height 10
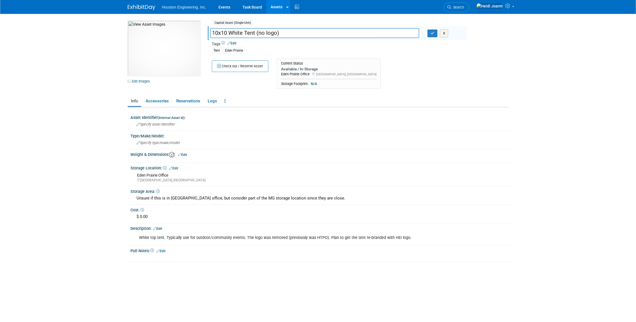
drag, startPoint x: 280, startPoint y: 32, endPoint x: 259, endPoint y: 35, distance: 20.8
click at [257, 32] on input "10x10 White Tent (no logo)" at bounding box center [314, 33] width 209 height 10
type input "10x10 White Tent"
click at [430, 34] on button "button" at bounding box center [432, 33] width 10 height 8
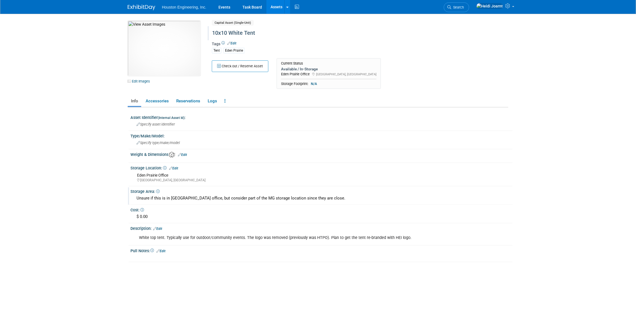
click at [158, 190] on icon at bounding box center [158, 191] width 4 height 4
click at [154, 194] on div "Unsure if this is in Eden Prairie office, but consider part of the MG storage l…" at bounding box center [321, 198] width 373 height 9
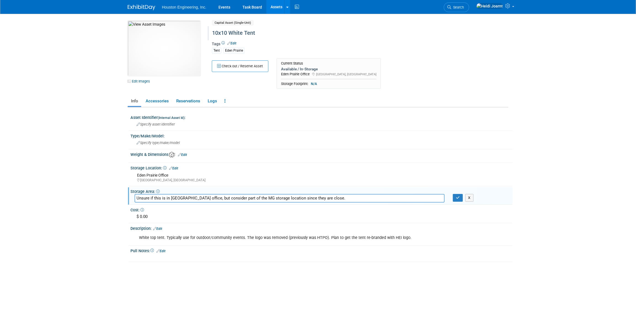
click at [144, 198] on input "Unsure if this is in Eden Prairie office, but consider part of the MG storage l…" at bounding box center [290, 198] width 310 height 9
type input "Stored in Eden Prairie office."
click at [458, 197] on icon "button" at bounding box center [458, 198] width 4 height 4
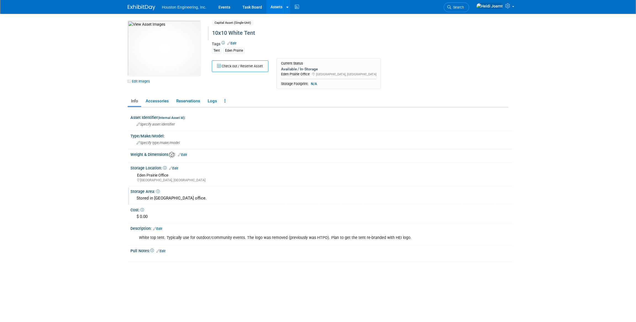
click at [161, 228] on link "Edit" at bounding box center [157, 229] width 9 height 4
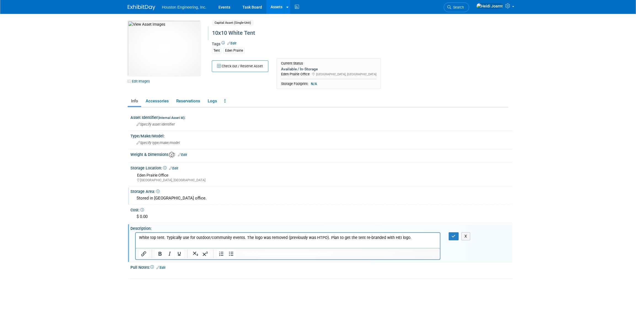
click at [410, 236] on p "White top tent. Typically use for outdoor/community events. The logo was remove…" at bounding box center [288, 238] width 298 height 6
click at [459, 238] on div "X" at bounding box center [459, 236] width 23 height 8
click at [453, 234] on icon "button" at bounding box center [454, 236] width 4 height 4
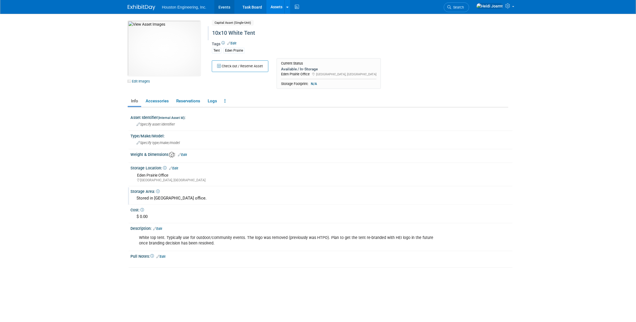
click at [226, 7] on link "Events" at bounding box center [224, 7] width 20 height 14
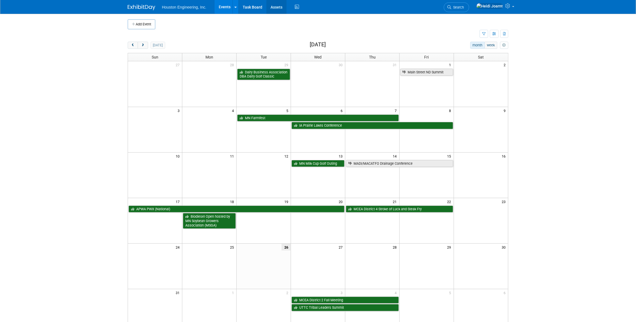
click at [272, 8] on link "Assets" at bounding box center [276, 7] width 20 height 14
